Goal: Navigation & Orientation: Find specific page/section

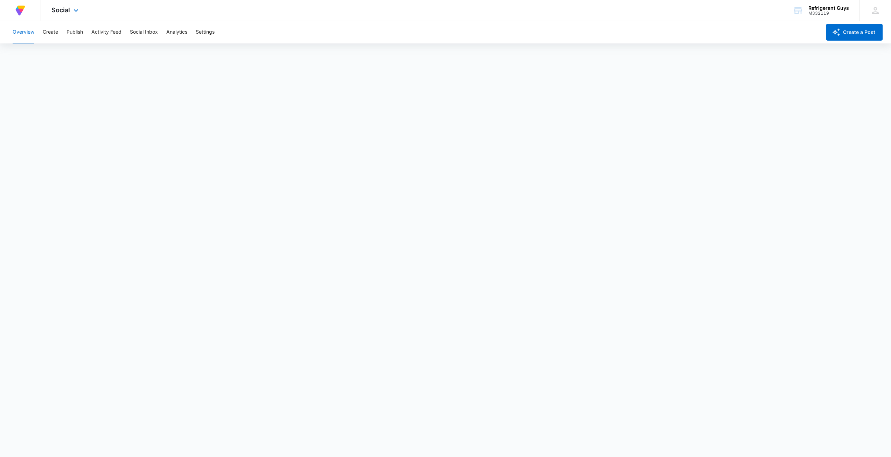
click at [32, 8] on div "At Volusion, we work hard to [PERSON_NAME] a great work environment where every…" at bounding box center [20, 10] width 41 height 21
click at [25, 13] on img at bounding box center [20, 10] width 13 height 13
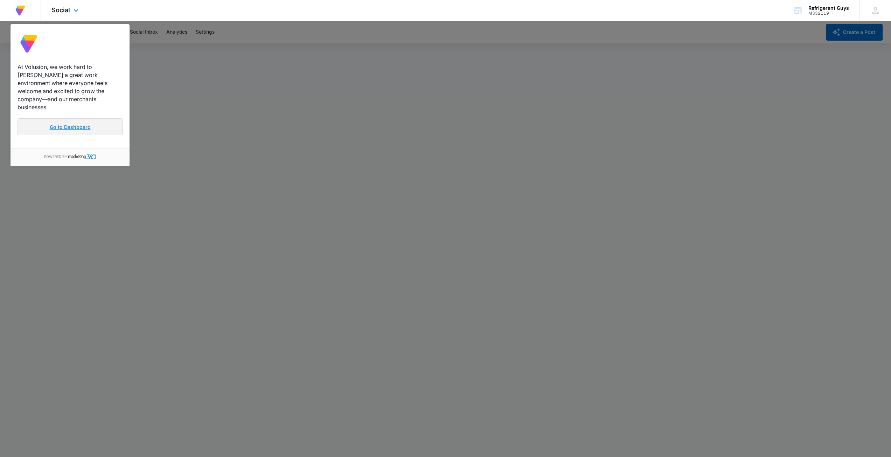
drag, startPoint x: 78, startPoint y: 123, endPoint x: 84, endPoint y: 123, distance: 6.3
click at [78, 123] on link "Go to Dashboard" at bounding box center [70, 126] width 105 height 17
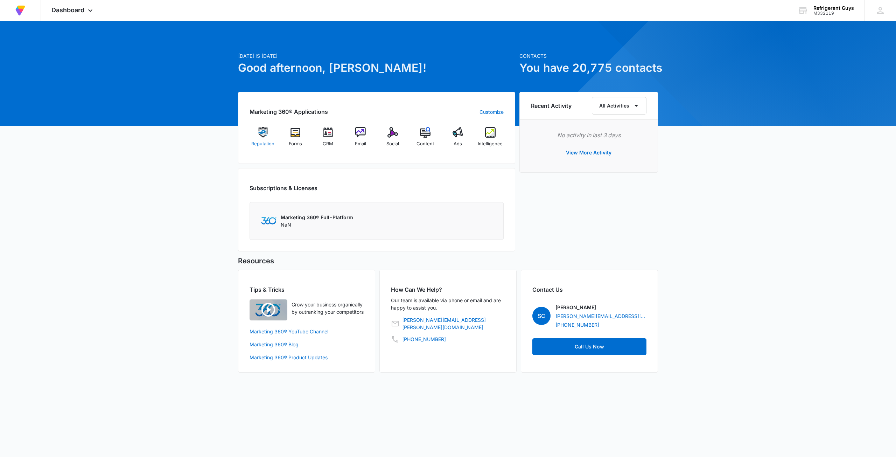
click at [260, 135] on img at bounding box center [263, 132] width 11 height 11
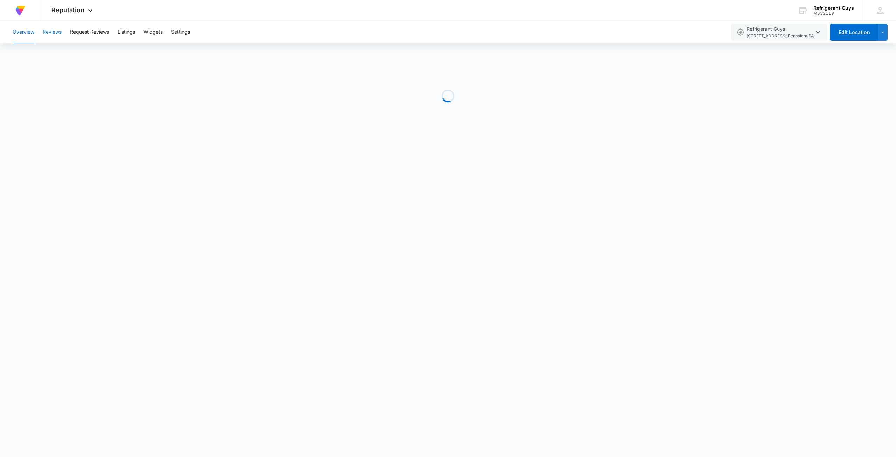
click at [61, 30] on button "Reviews" at bounding box center [52, 32] width 19 height 22
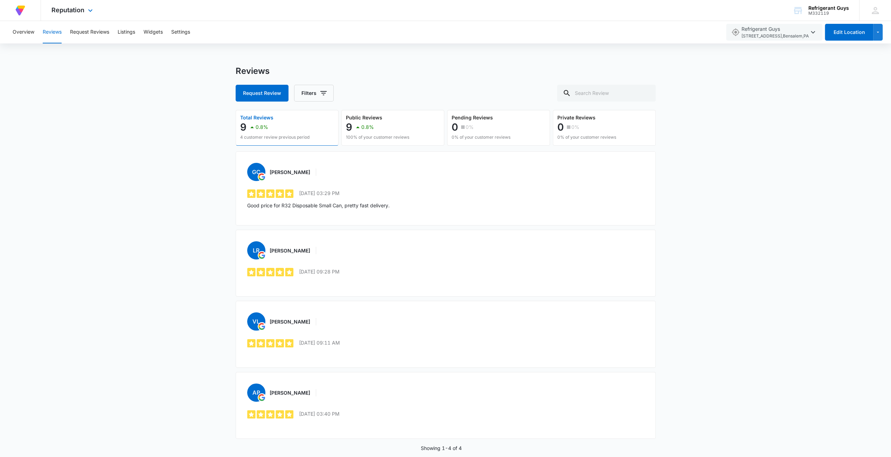
drag, startPoint x: 34, startPoint y: 12, endPoint x: 28, endPoint y: 10, distance: 7.0
click at [28, 10] on div "At Volusion, we work hard to [PERSON_NAME] a great work environment where every…" at bounding box center [20, 10] width 41 height 21
click at [27, 10] on div "At Volusion, we work hard to [PERSON_NAME] a great work environment where every…" at bounding box center [21, 10] width 20 height 21
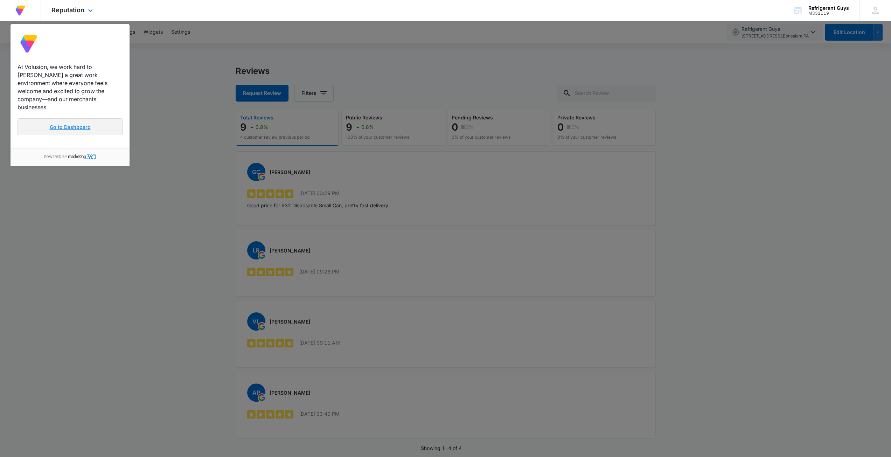
click at [106, 118] on link "Go to Dashboard" at bounding box center [70, 126] width 105 height 17
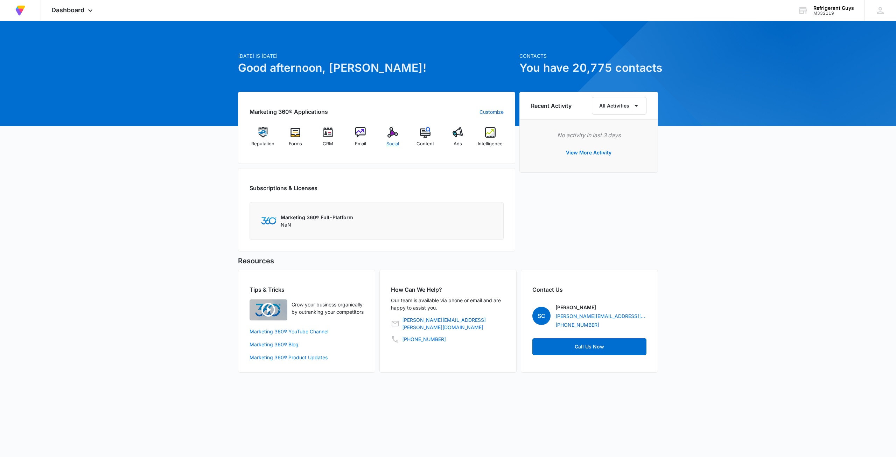
click at [392, 135] on img at bounding box center [393, 132] width 11 height 11
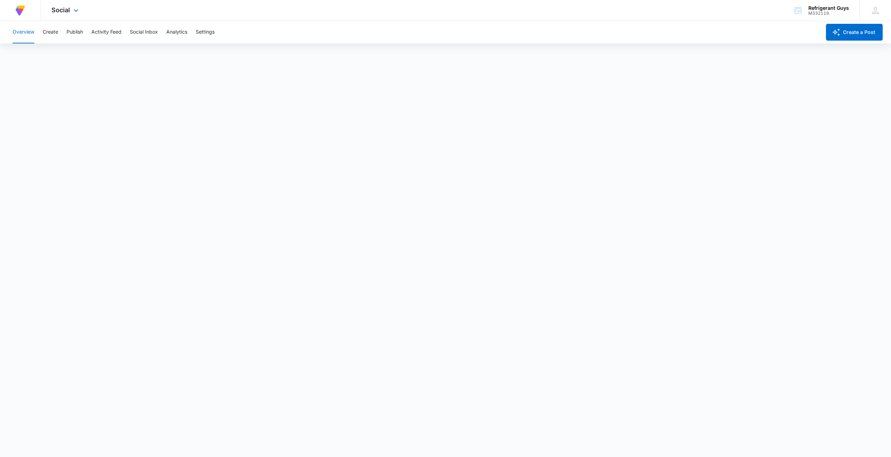
click at [22, 9] on img at bounding box center [20, 10] width 13 height 13
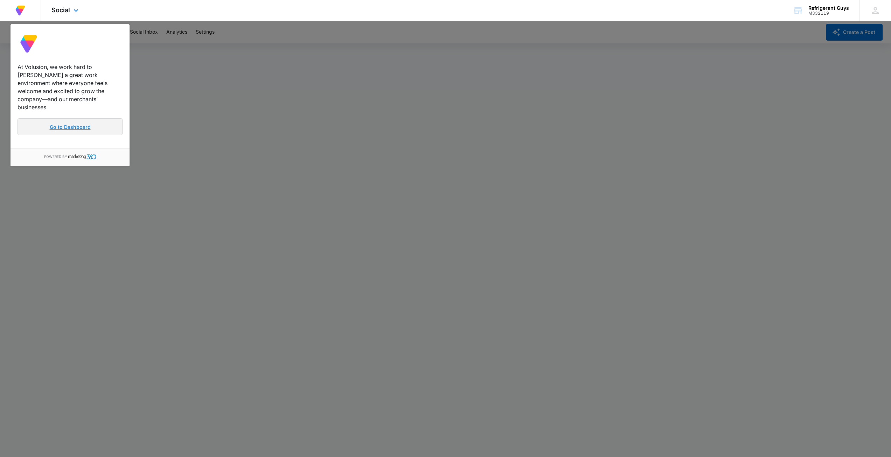
click at [97, 118] on link "Go to Dashboard" at bounding box center [70, 126] width 105 height 17
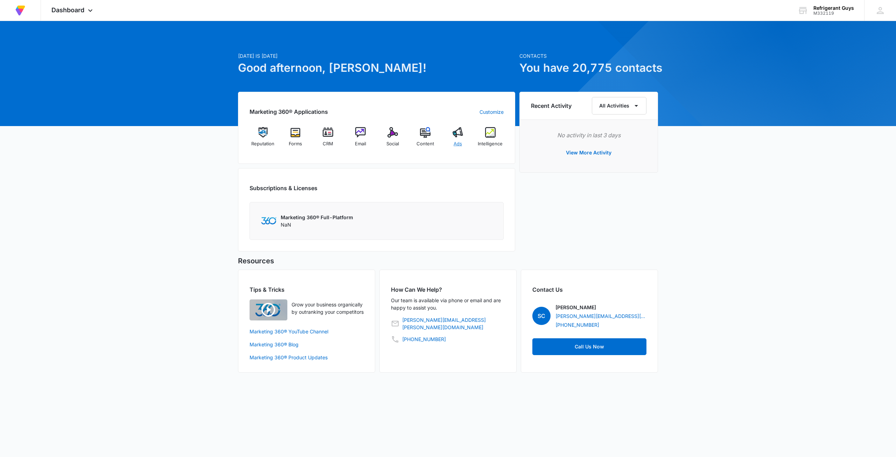
click at [459, 139] on div "Ads" at bounding box center [458, 139] width 27 height 25
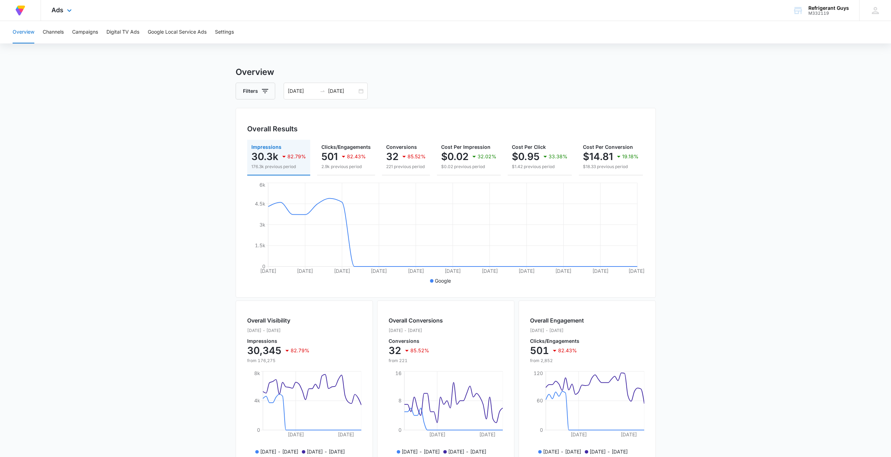
click at [25, 7] on img at bounding box center [20, 10] width 13 height 13
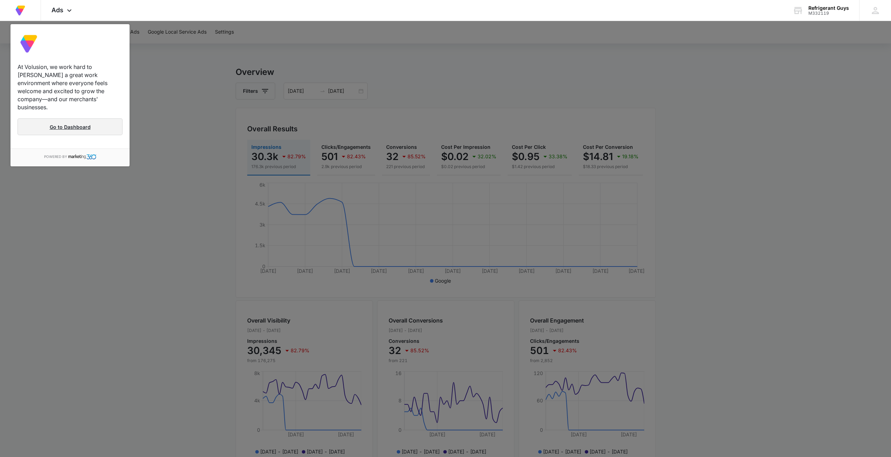
click at [59, 118] on link "Go to Dashboard" at bounding box center [70, 126] width 105 height 17
